Goal: Task Accomplishment & Management: Complete application form

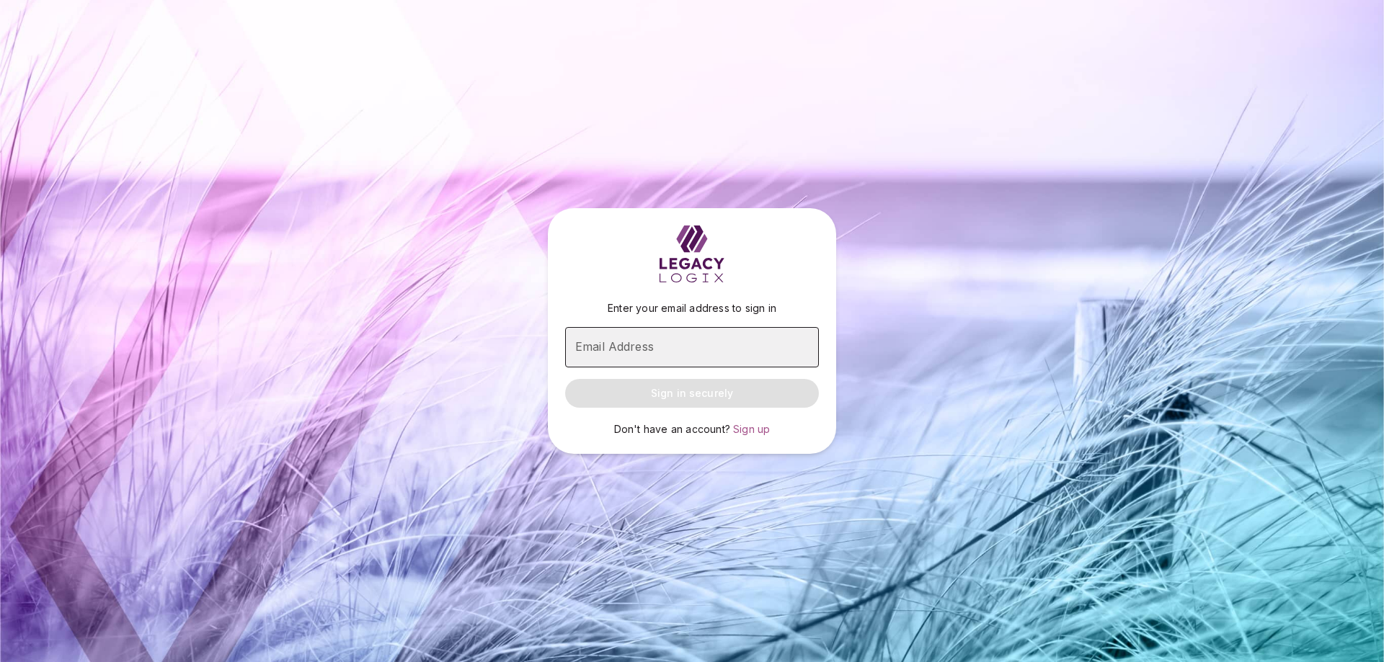
click at [659, 349] on input "Email Address" at bounding box center [692, 347] width 254 height 40
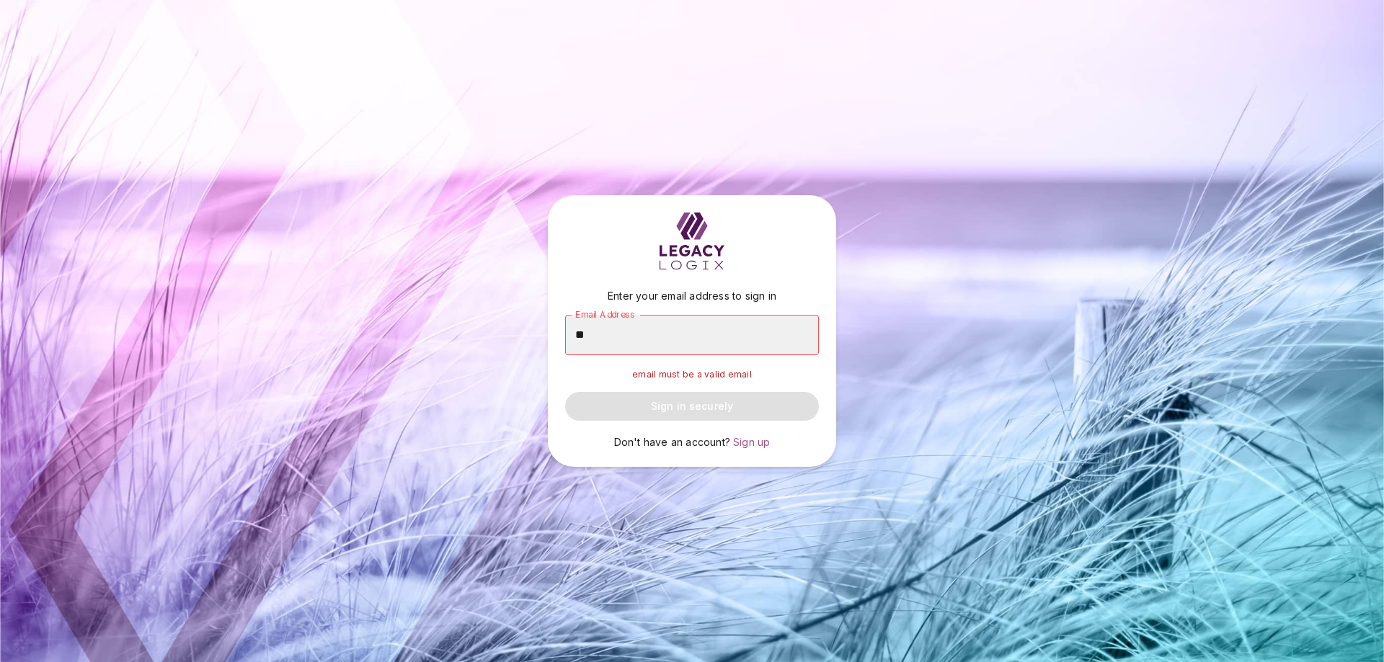
type input "*"
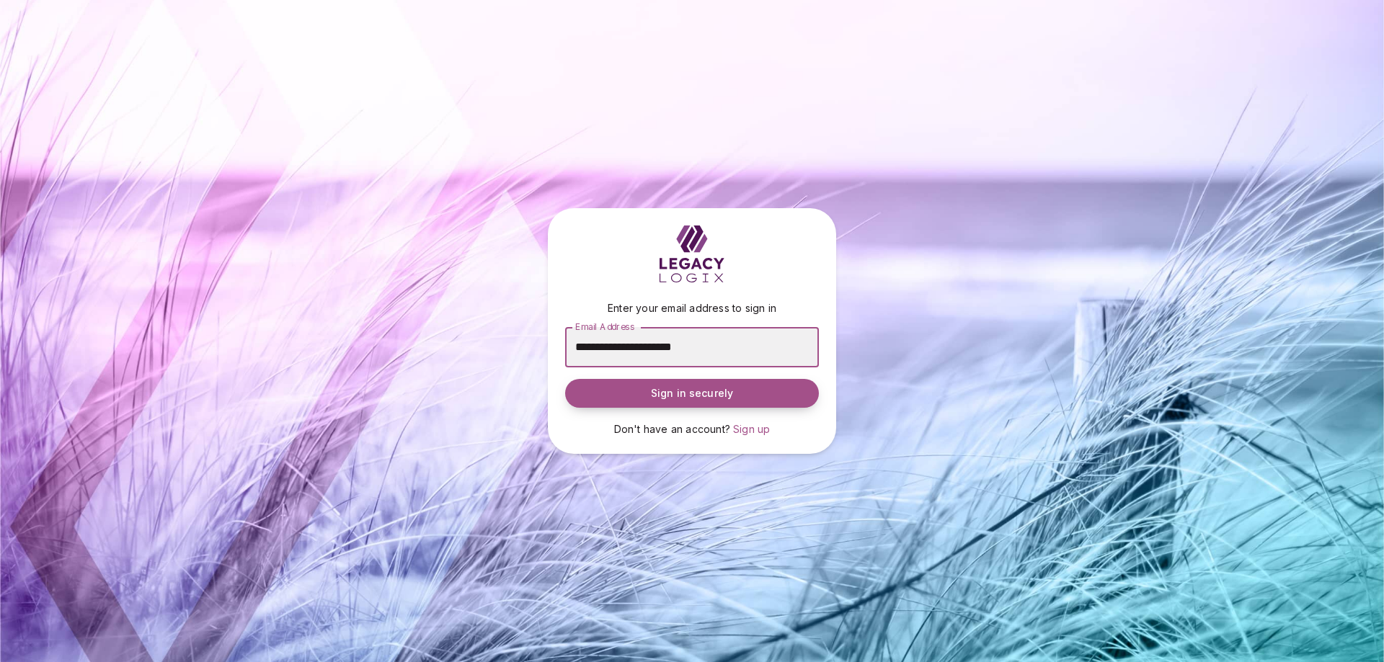
type input "**********"
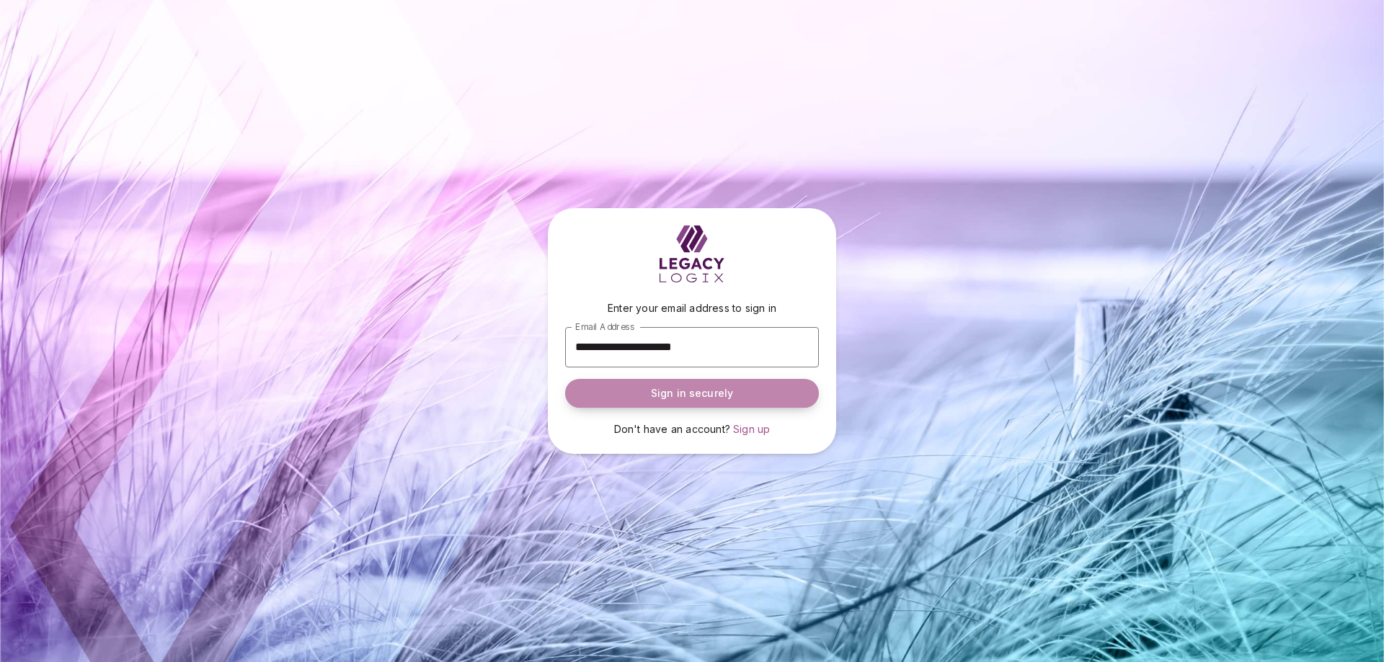
click at [669, 387] on span "Sign in securely" at bounding box center [692, 393] width 82 height 14
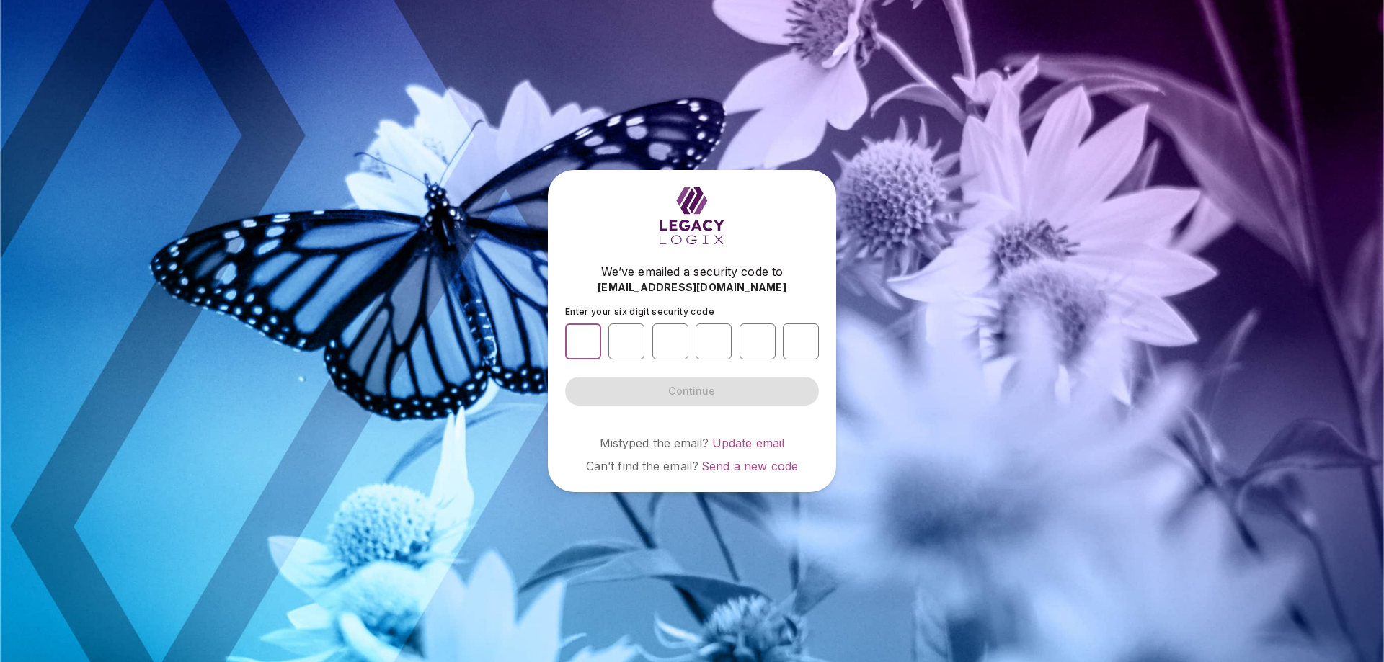
click at [592, 347] on input "number" at bounding box center [583, 342] width 36 height 36
type input "*"
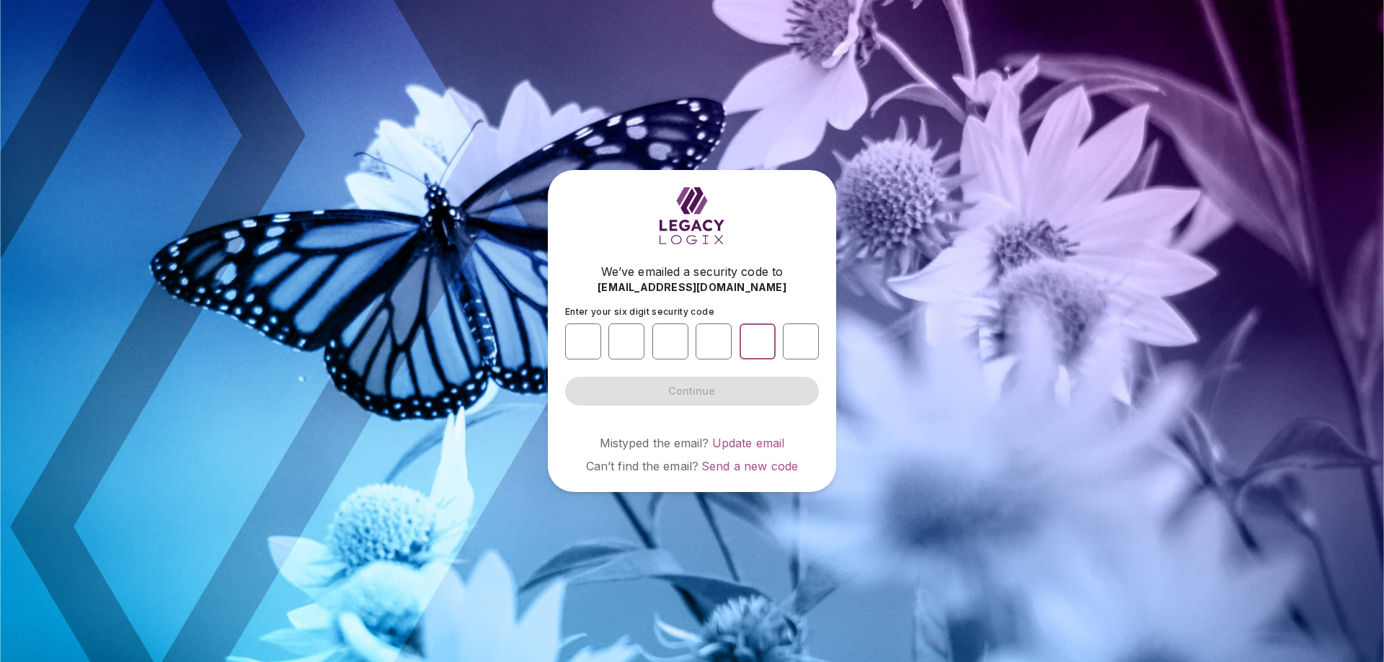
type input "*"
click at [565, 377] on button "Continue" at bounding box center [692, 391] width 254 height 29
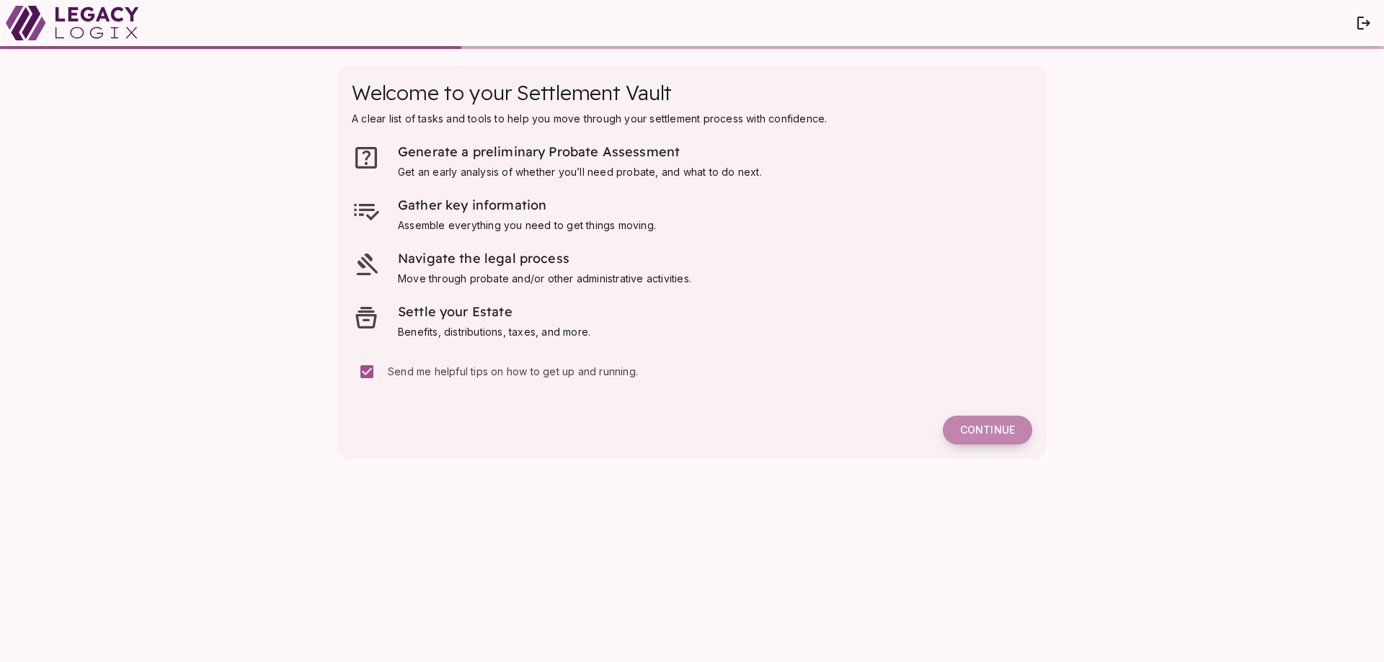
click at [1000, 430] on span "Continue" at bounding box center [987, 430] width 55 height 13
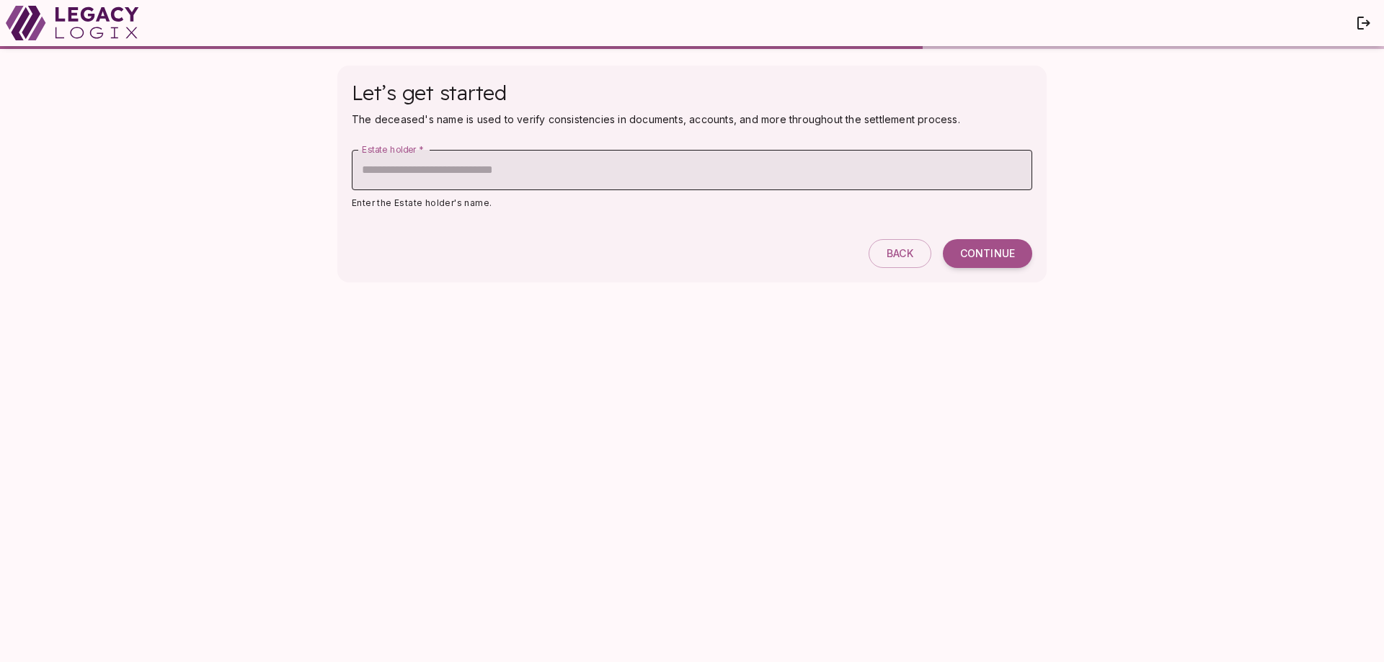
click at [396, 166] on input "Estate holder   *" at bounding box center [692, 170] width 680 height 40
